Goal: Information Seeking & Learning: Learn about a topic

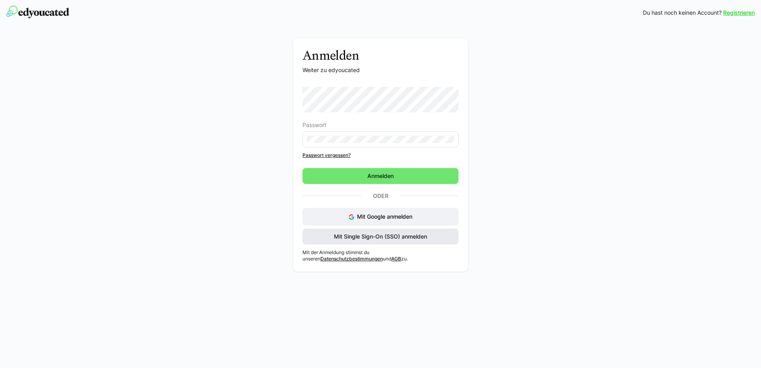
click at [369, 232] on span "Mit Single Sign-On (SSO) anmelden" at bounding box center [380, 236] width 156 height 16
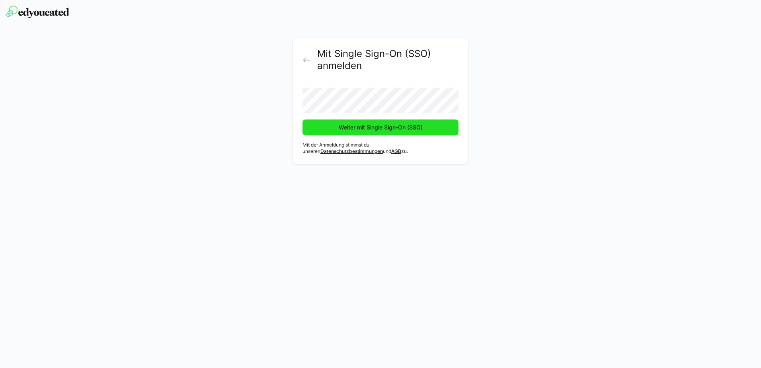
click at [380, 120] on span "Weiter mit Single Sign-On (SSO)" at bounding box center [380, 127] width 156 height 16
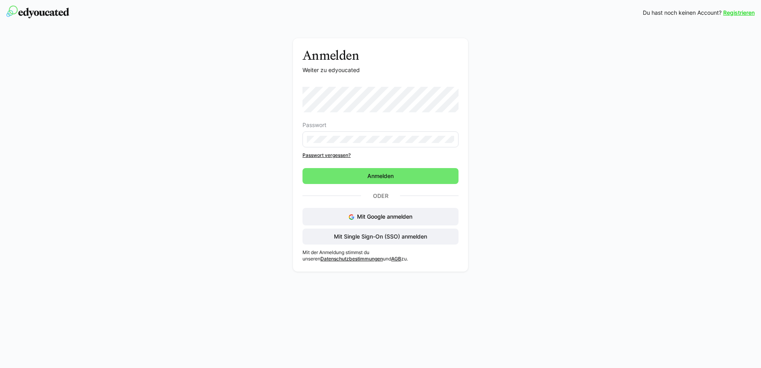
click at [282, 86] on div "Anmelden Weiter zu edyoucated Passwort Passwort vergessen? Anmelden Oder Mit Go…" at bounding box center [380, 156] width 448 height 237
click at [360, 144] on eds-input at bounding box center [380, 139] width 156 height 16
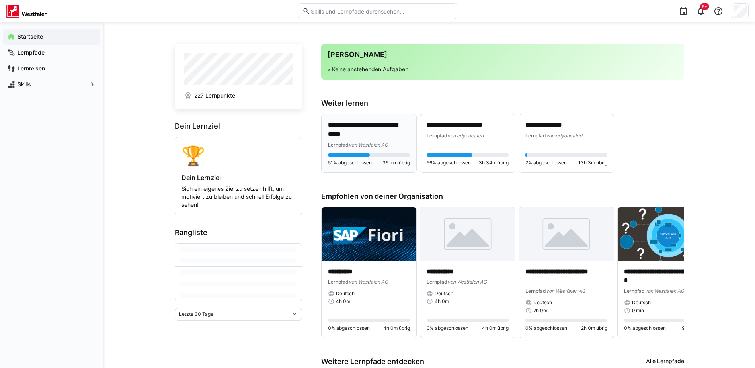
click at [371, 134] on p "**********" at bounding box center [369, 130] width 82 height 18
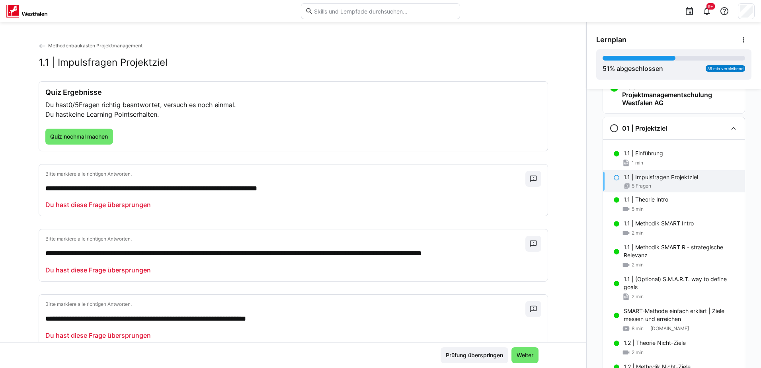
scroll to position [40, 0]
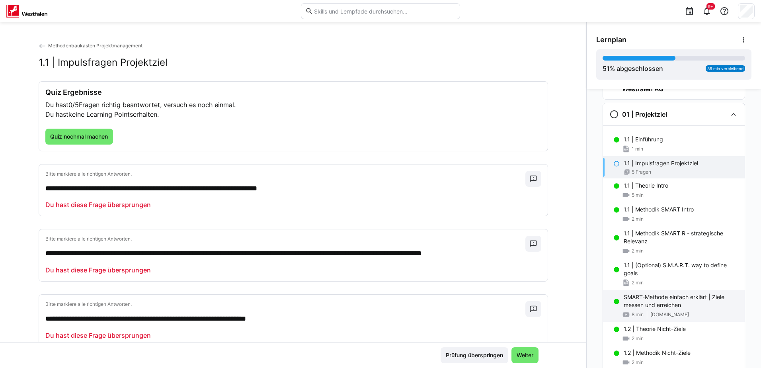
click at [677, 294] on p "SMART-Methode einfach erklärt | Ziele messen und erreichen" at bounding box center [680, 301] width 115 height 16
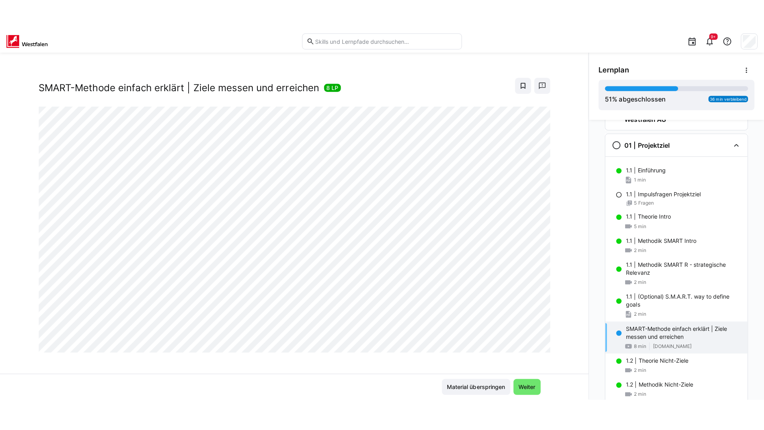
scroll to position [14, 0]
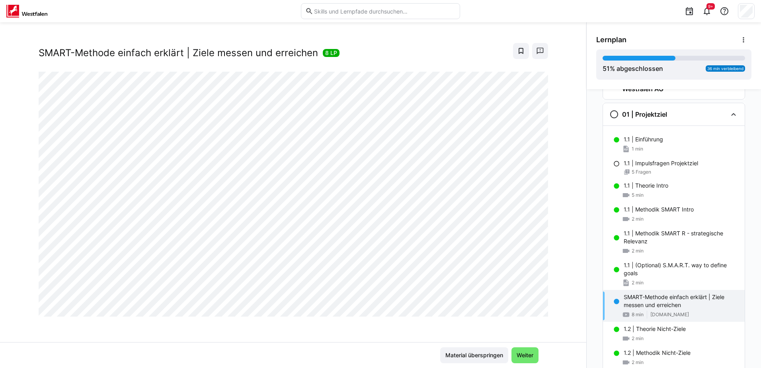
click at [533, 311] on div at bounding box center [538, 307] width 19 height 17
click at [533, 305] on div at bounding box center [538, 307] width 19 height 17
